Goal: Task Accomplishment & Management: Manage account settings

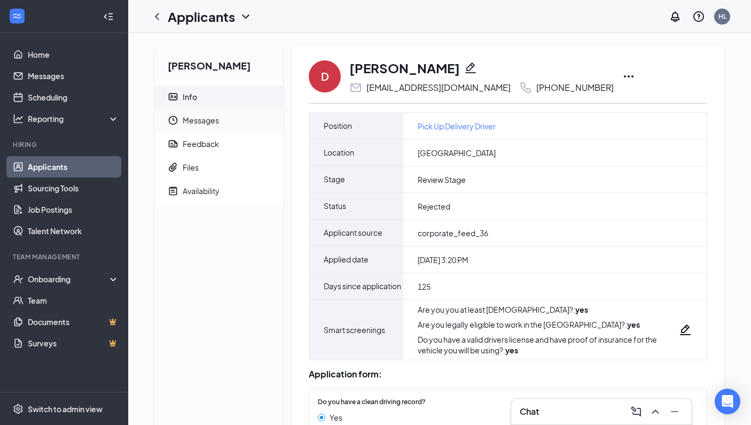
click at [197, 122] on span "Messages" at bounding box center [229, 119] width 92 height 23
click at [155, 19] on icon "ChevronLeft" at bounding box center [157, 16] width 13 height 13
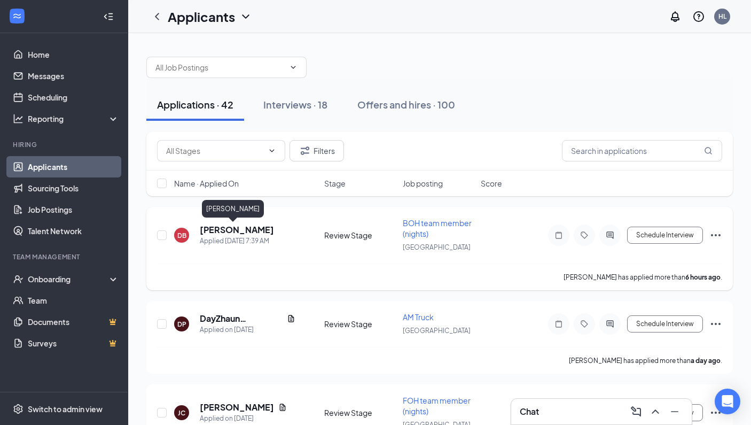
click at [220, 228] on h5 "[PERSON_NAME]" at bounding box center [237, 230] width 74 height 12
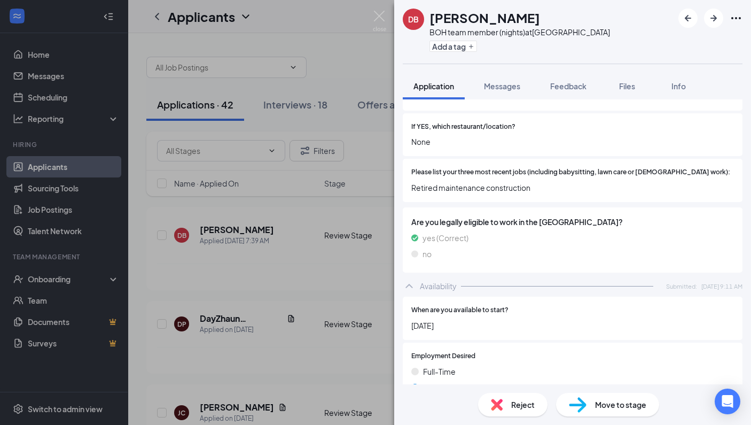
scroll to position [380, 0]
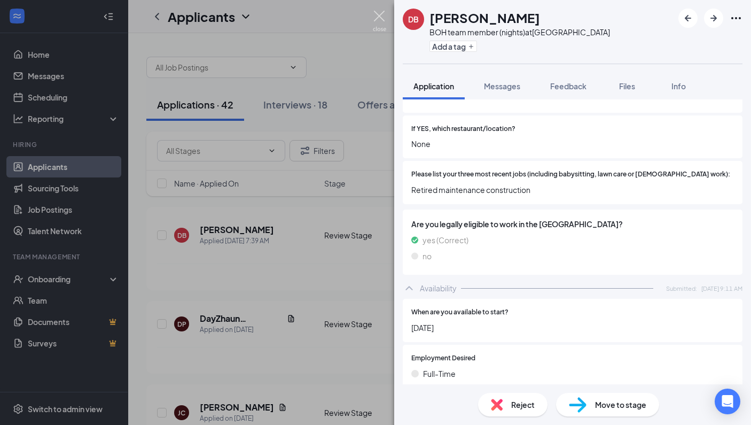
click at [379, 17] on img at bounding box center [379, 21] width 13 height 21
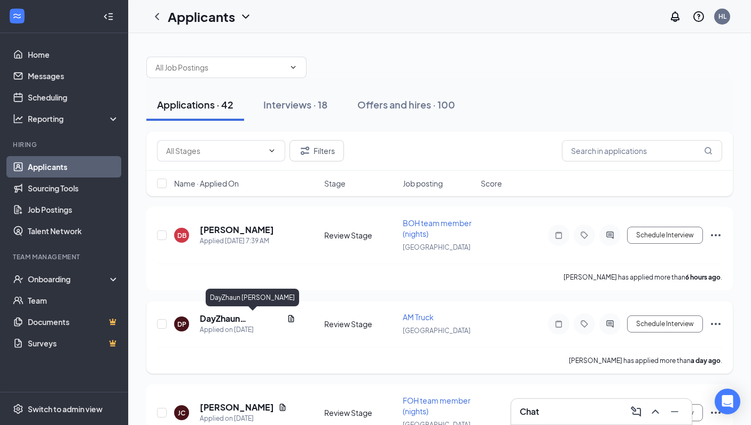
click at [238, 317] on h5 "DayZhaun [PERSON_NAME]" at bounding box center [241, 318] width 83 height 12
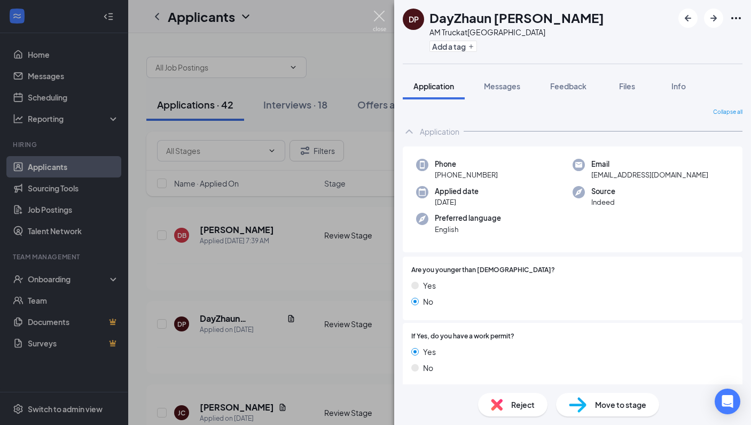
click at [379, 14] on img at bounding box center [379, 21] width 13 height 21
